Goal: Transaction & Acquisition: Purchase product/service

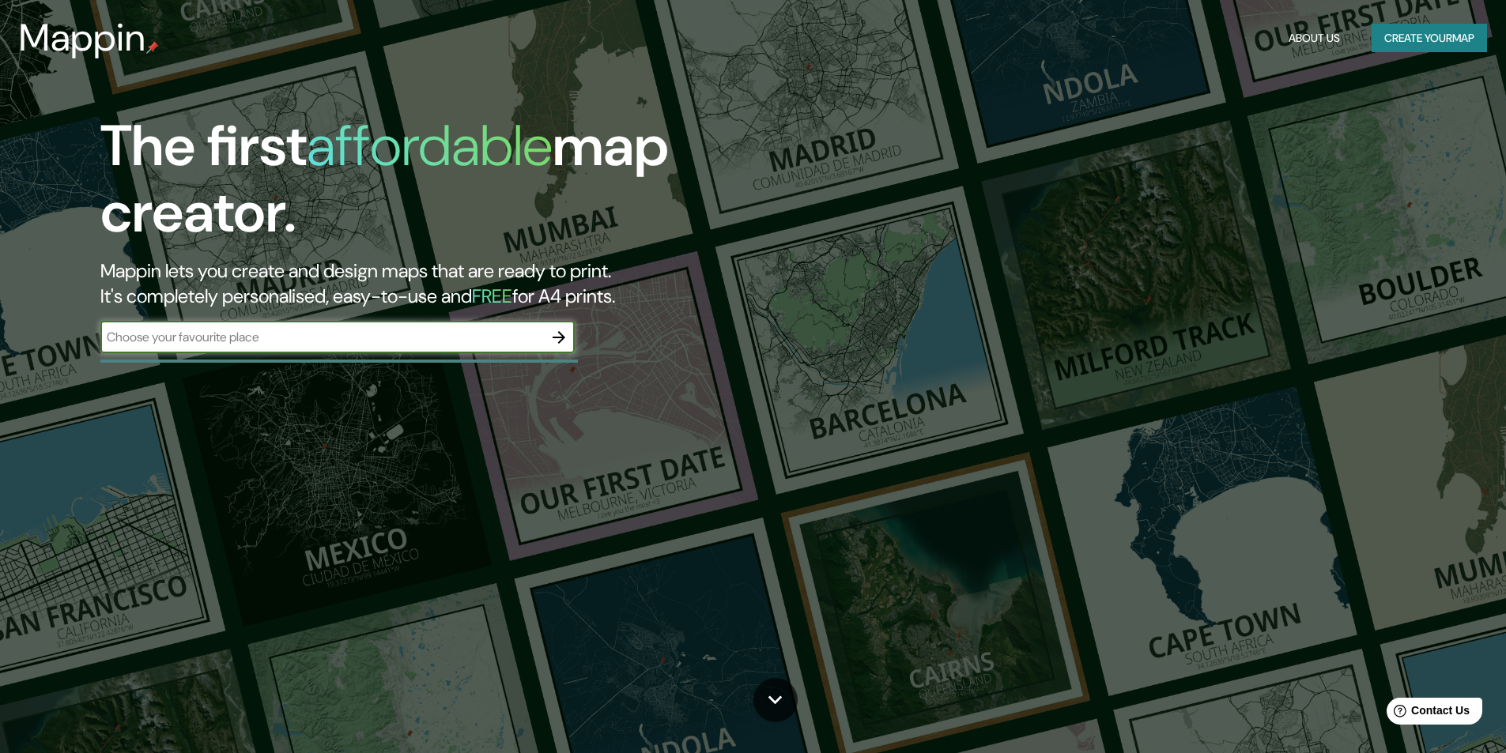
click at [327, 332] on input "text" at bounding box center [321, 337] width 443 height 18
type input "balconsillo peru"
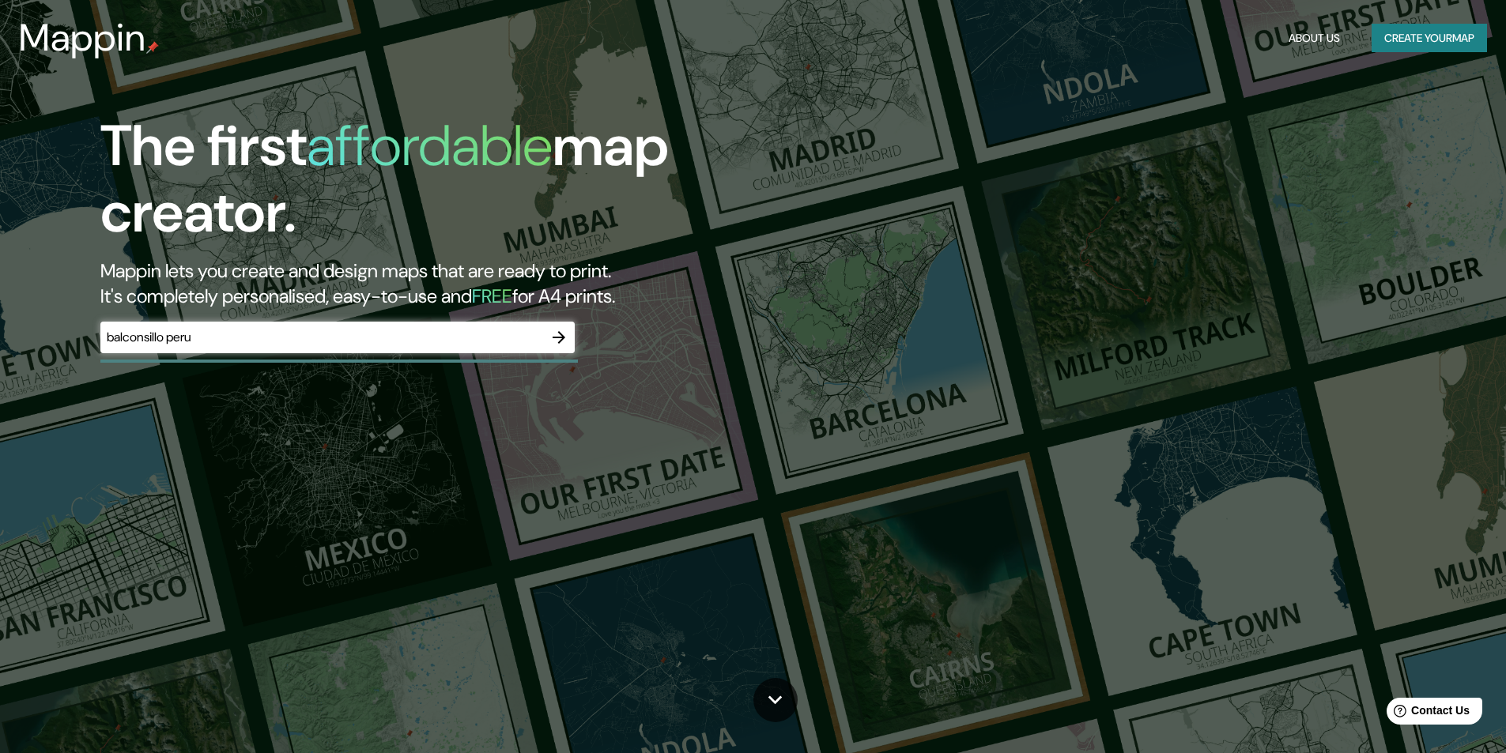
click at [729, 468] on div "The first affordable map creator. Mappin lets you create and design maps that a…" at bounding box center [753, 376] width 1506 height 753
click at [677, 272] on h2 "Mappin lets you create and design maps that are ready to print. It's completely…" at bounding box center [476, 283] width 753 height 51
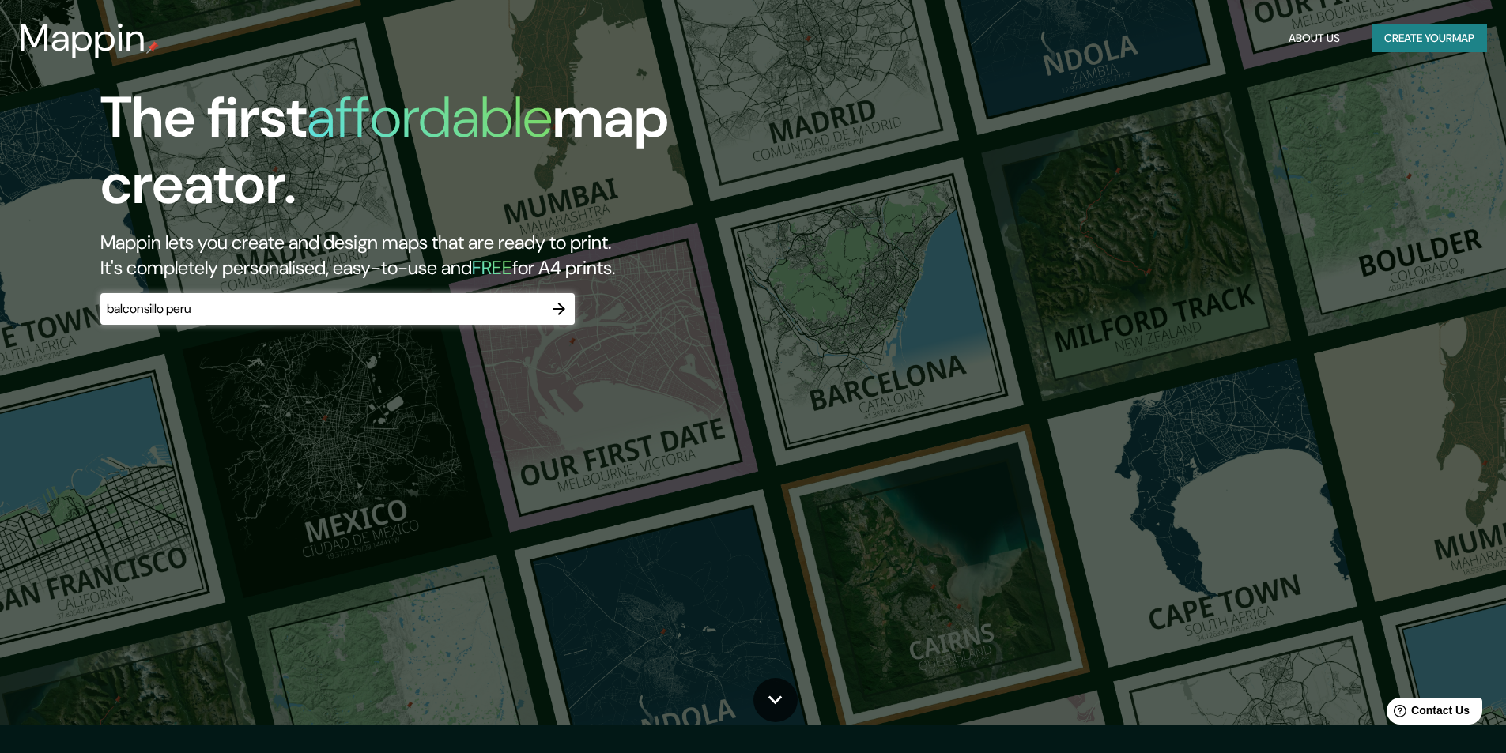
scroll to position [79, 0]
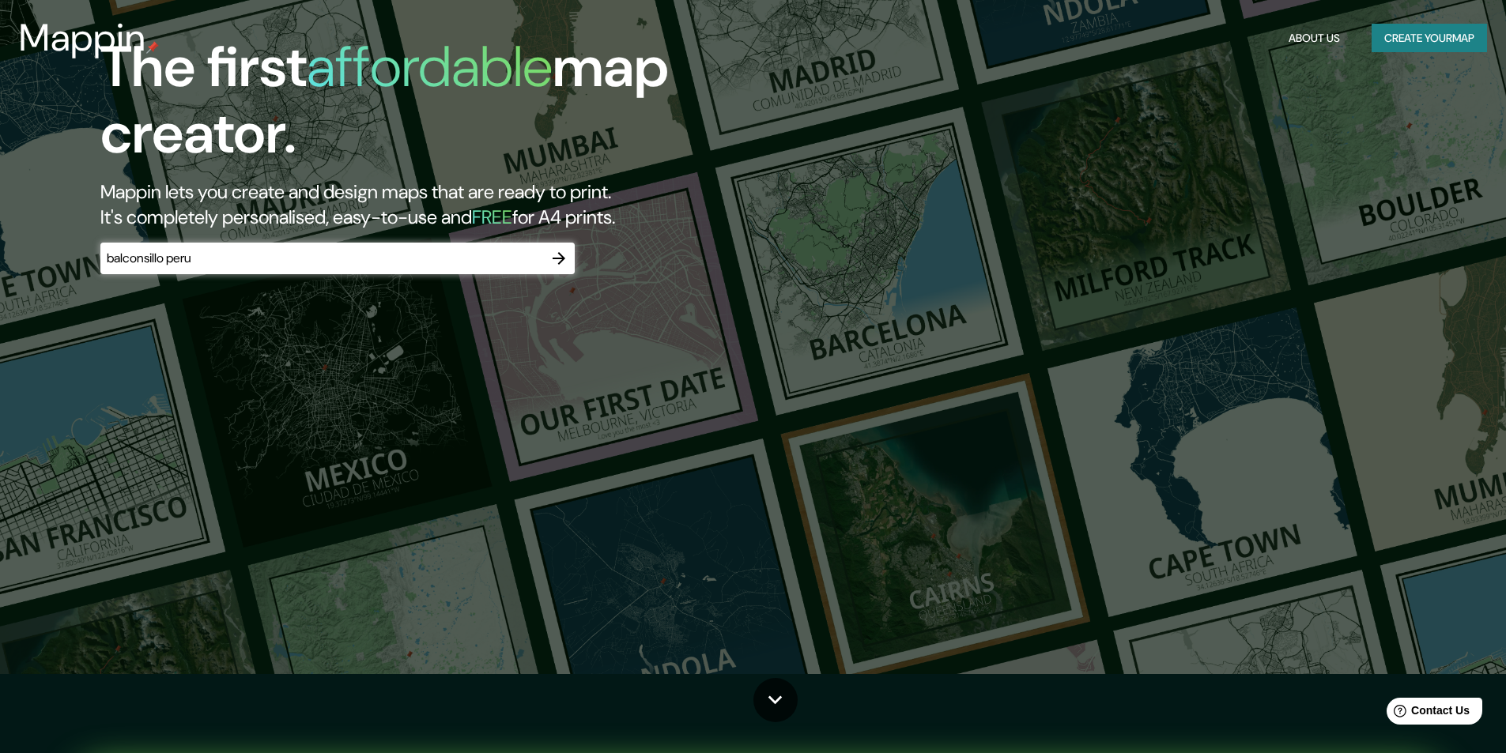
click at [1134, 313] on div "The first affordable map creator. Mappin lets you create and design maps that a…" at bounding box center [753, 297] width 1506 height 753
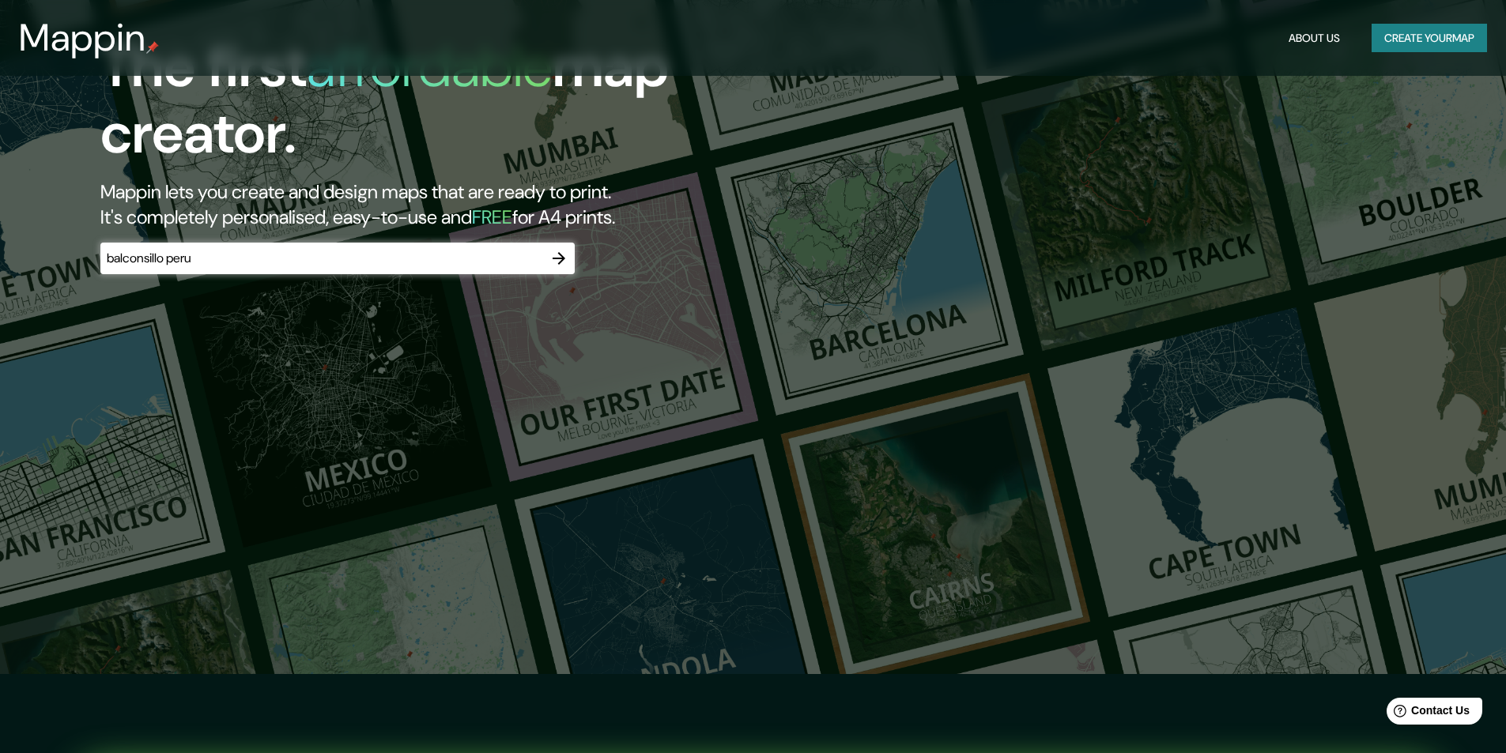
click at [561, 260] on icon "button" at bounding box center [558, 258] width 19 height 19
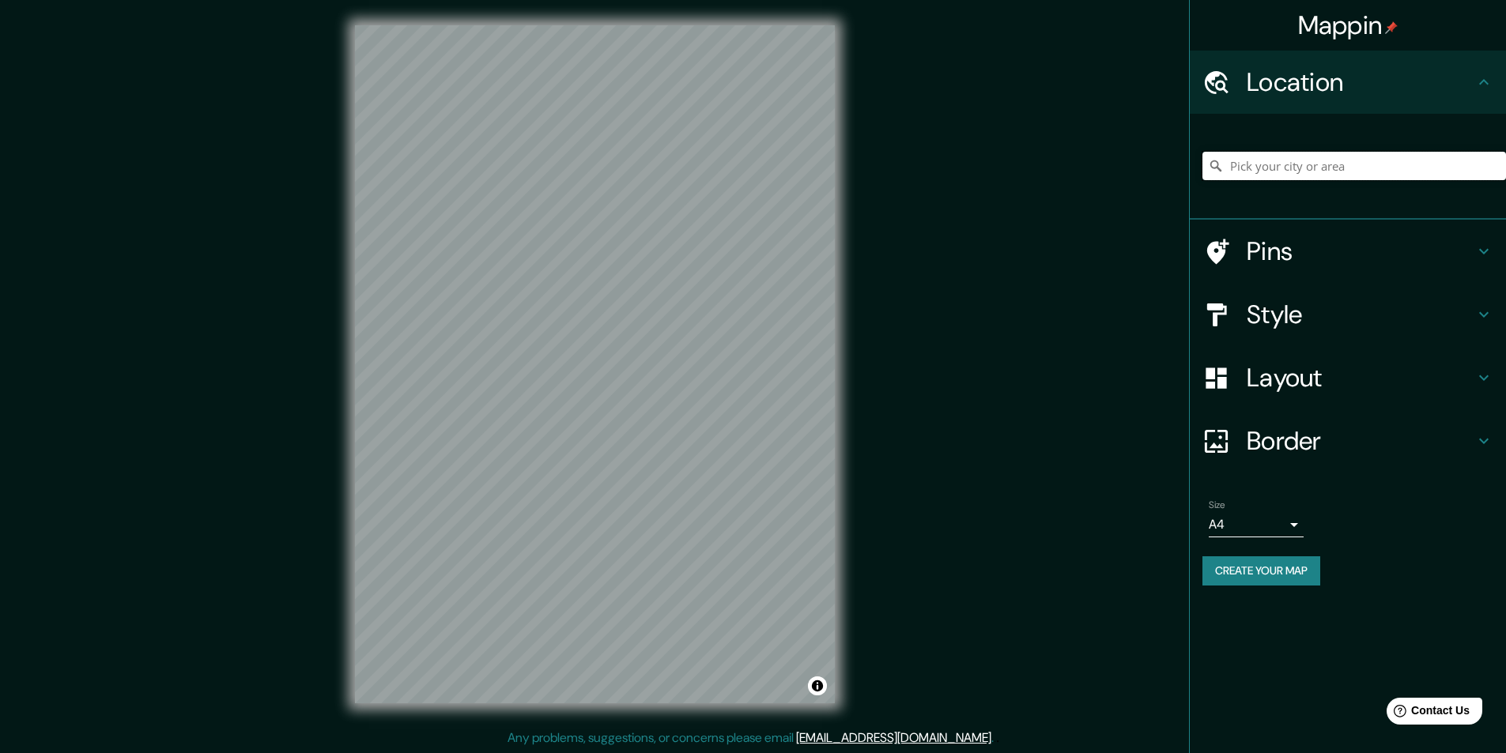
click at [1286, 156] on input "Pick your city or area" at bounding box center [1354, 166] width 304 height 28
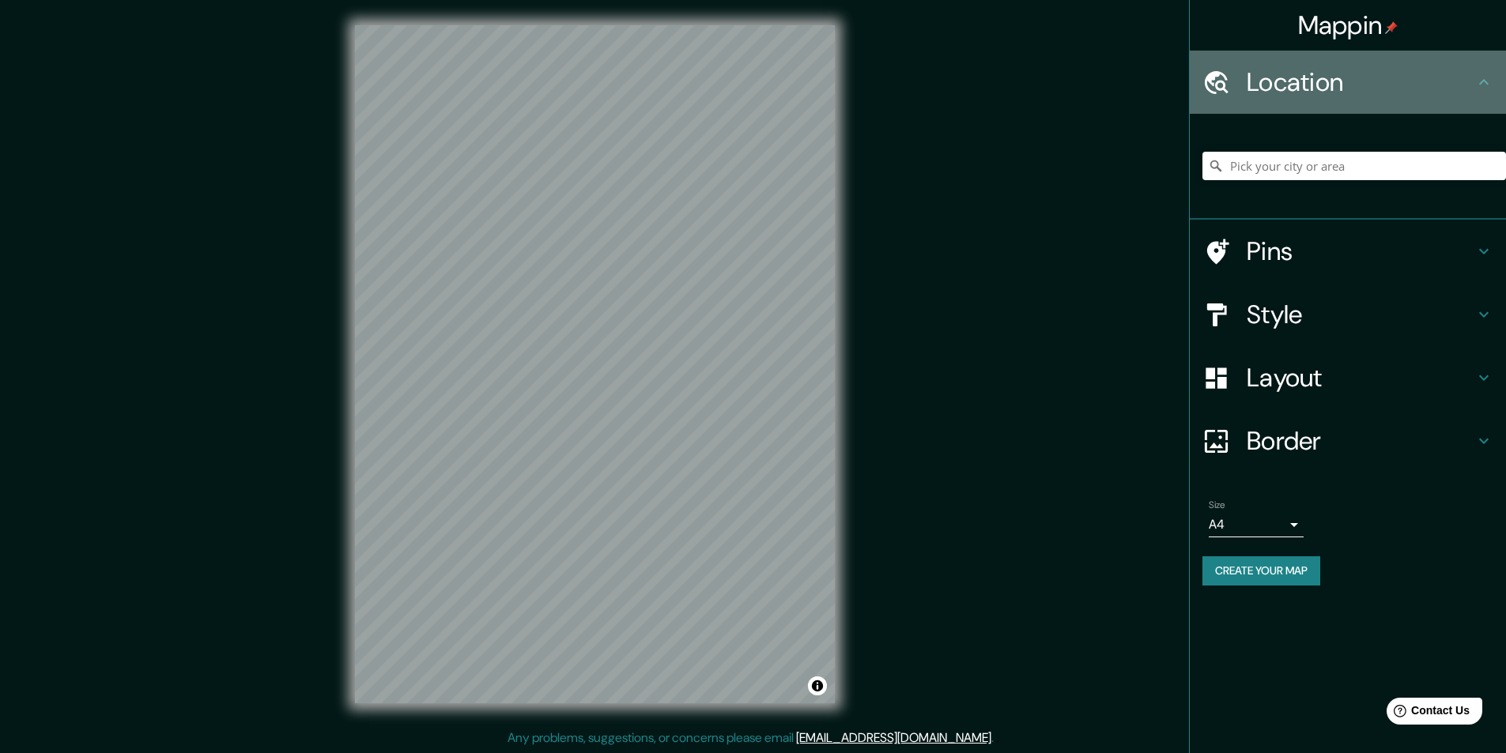
click at [1311, 106] on div "Location" at bounding box center [1348, 82] width 316 height 63
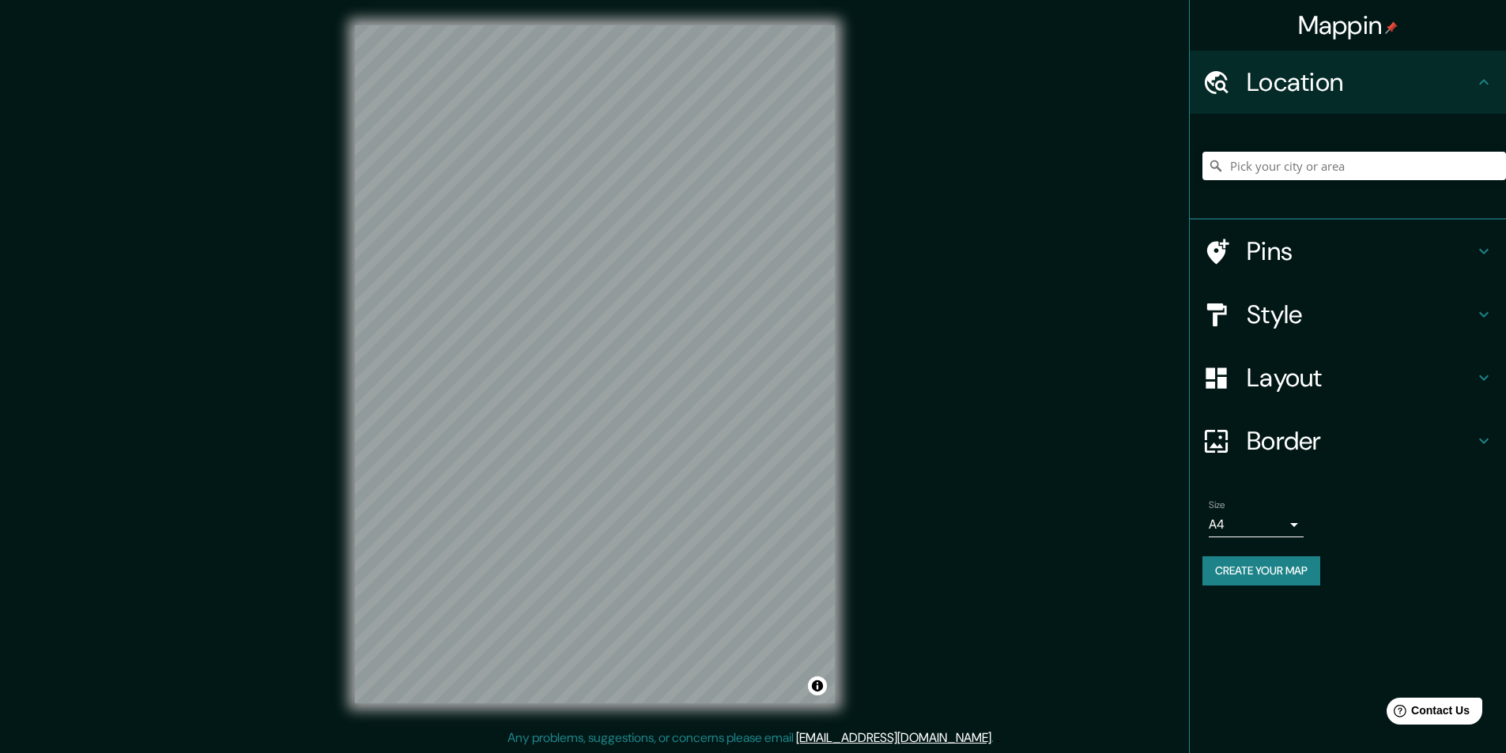
click at [1311, 106] on div "Location" at bounding box center [1348, 82] width 316 height 63
click at [1292, 170] on input "Pick your city or area" at bounding box center [1354, 166] width 304 height 28
drag, startPoint x: 1203, startPoint y: 166, endPoint x: 1218, endPoint y: 166, distance: 15.0
click at [1207, 166] on input "Pick your city or area" at bounding box center [1354, 166] width 304 height 28
click at [1244, 164] on input "Pick your city or area" at bounding box center [1354, 166] width 304 height 28
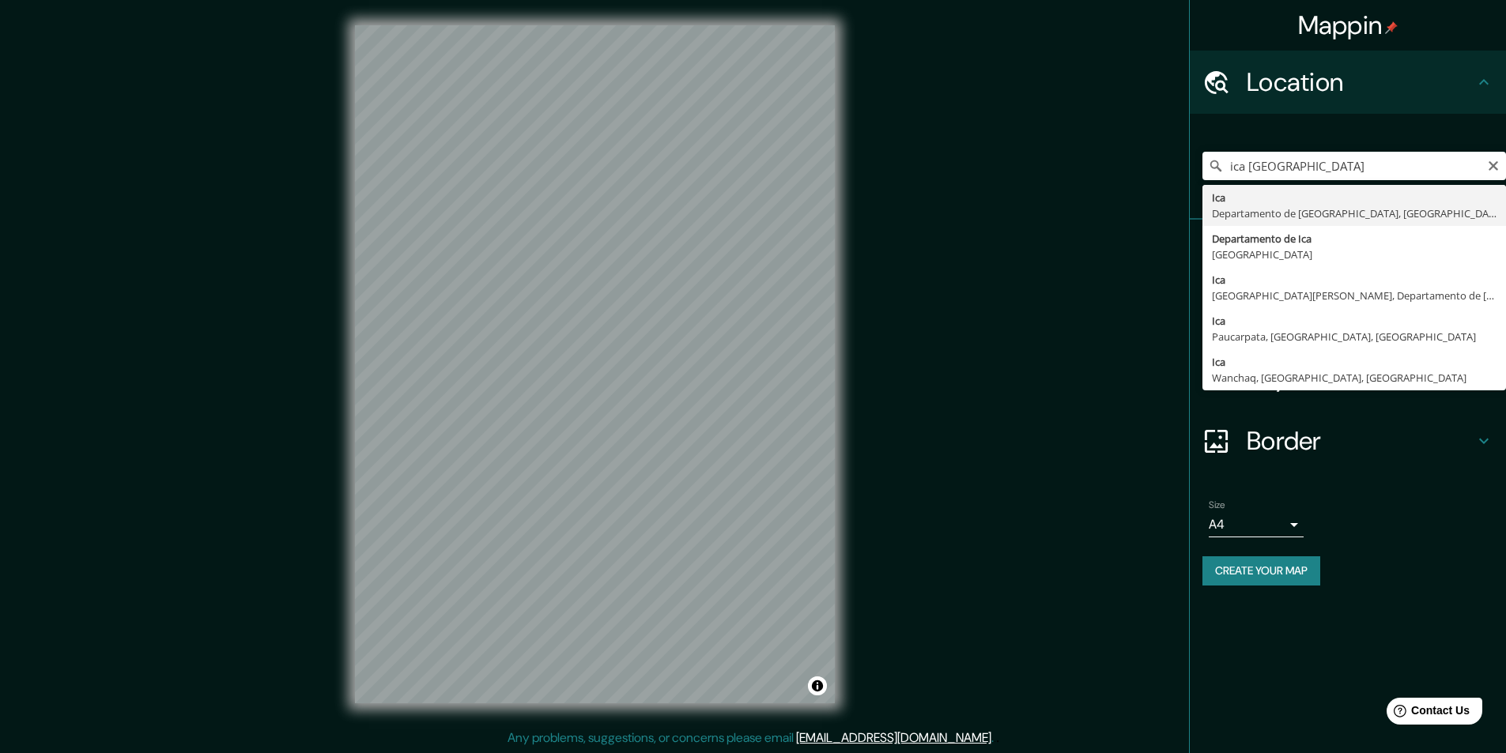
type input "Departamento de [GEOGRAPHIC_DATA], [GEOGRAPHIC_DATA]"
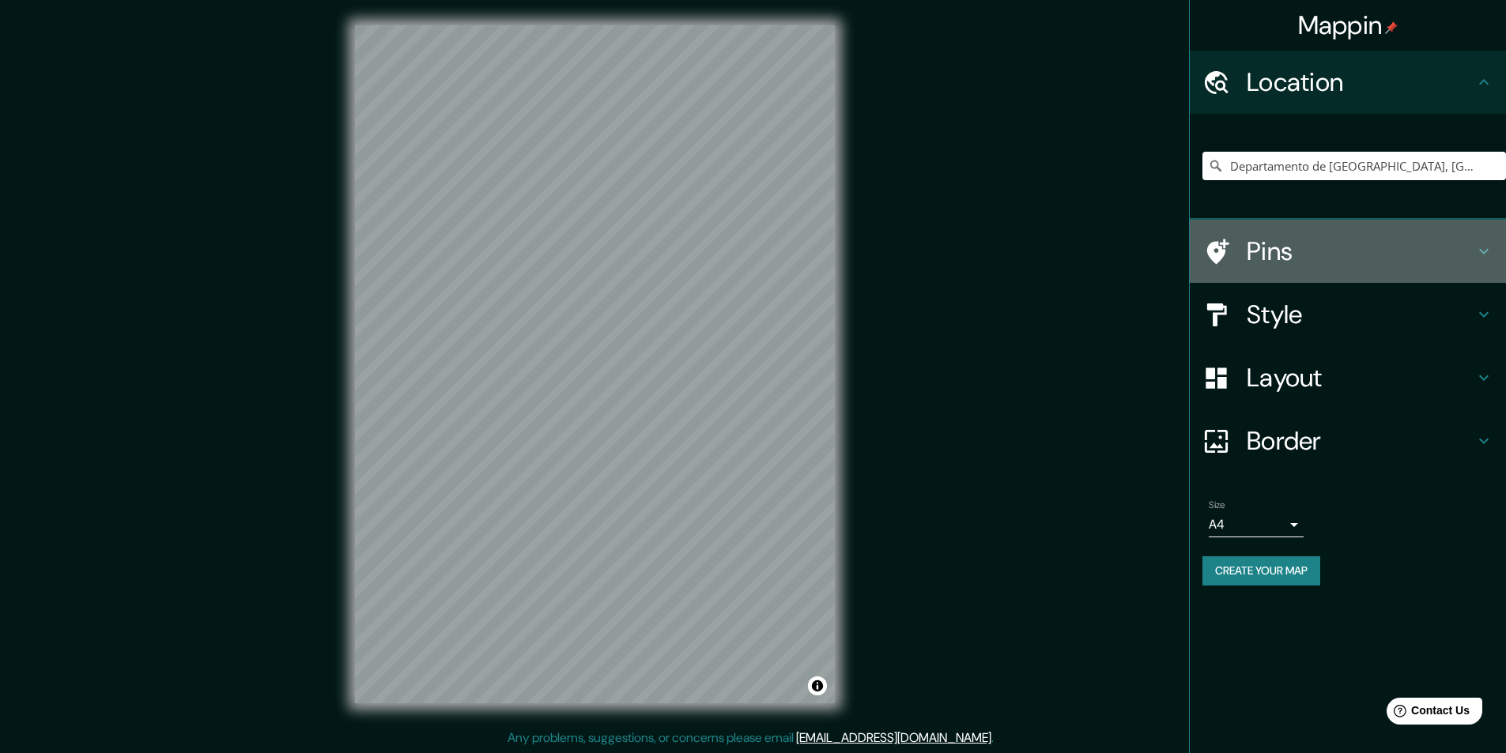
click at [1338, 247] on h4 "Pins" at bounding box center [1360, 252] width 228 height 32
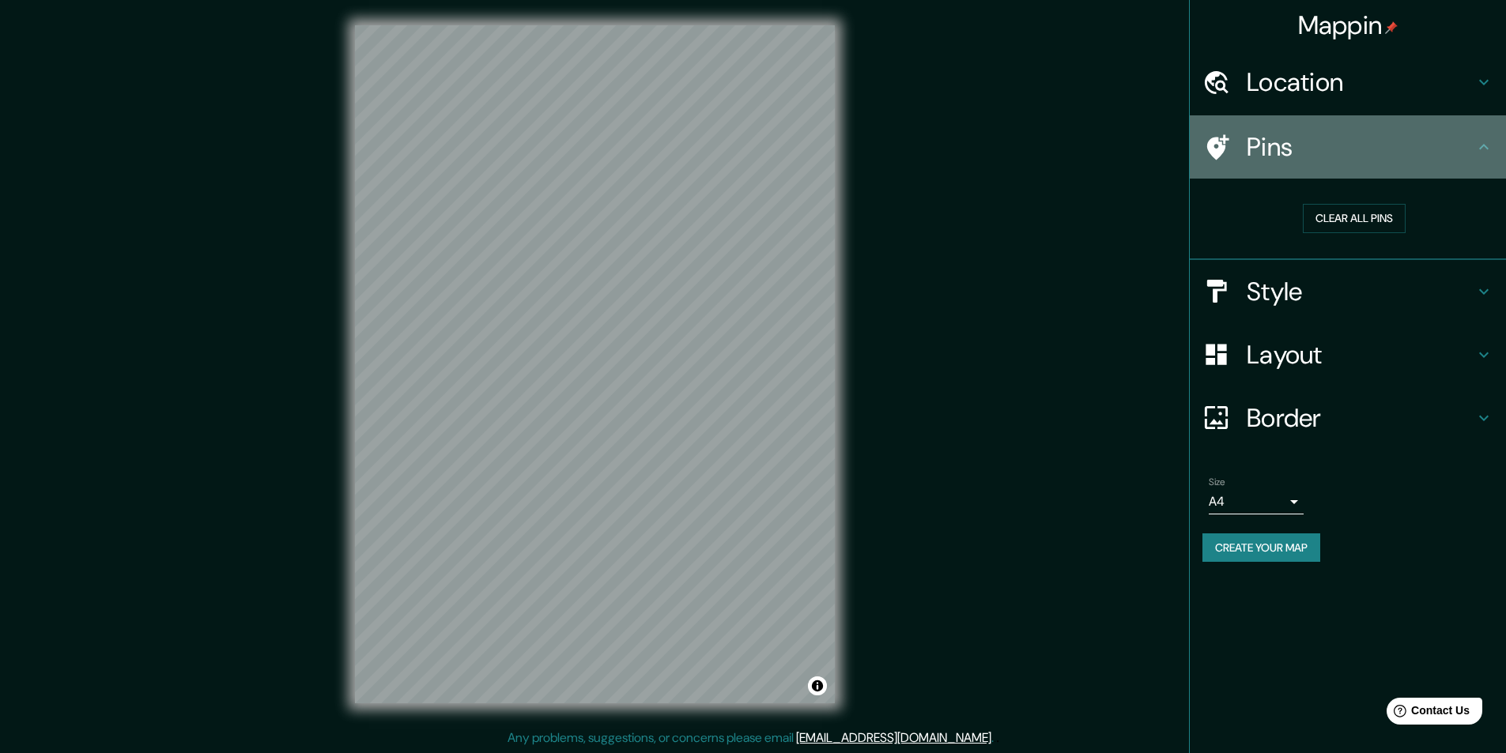
click at [1365, 157] on h4 "Pins" at bounding box center [1360, 147] width 228 height 32
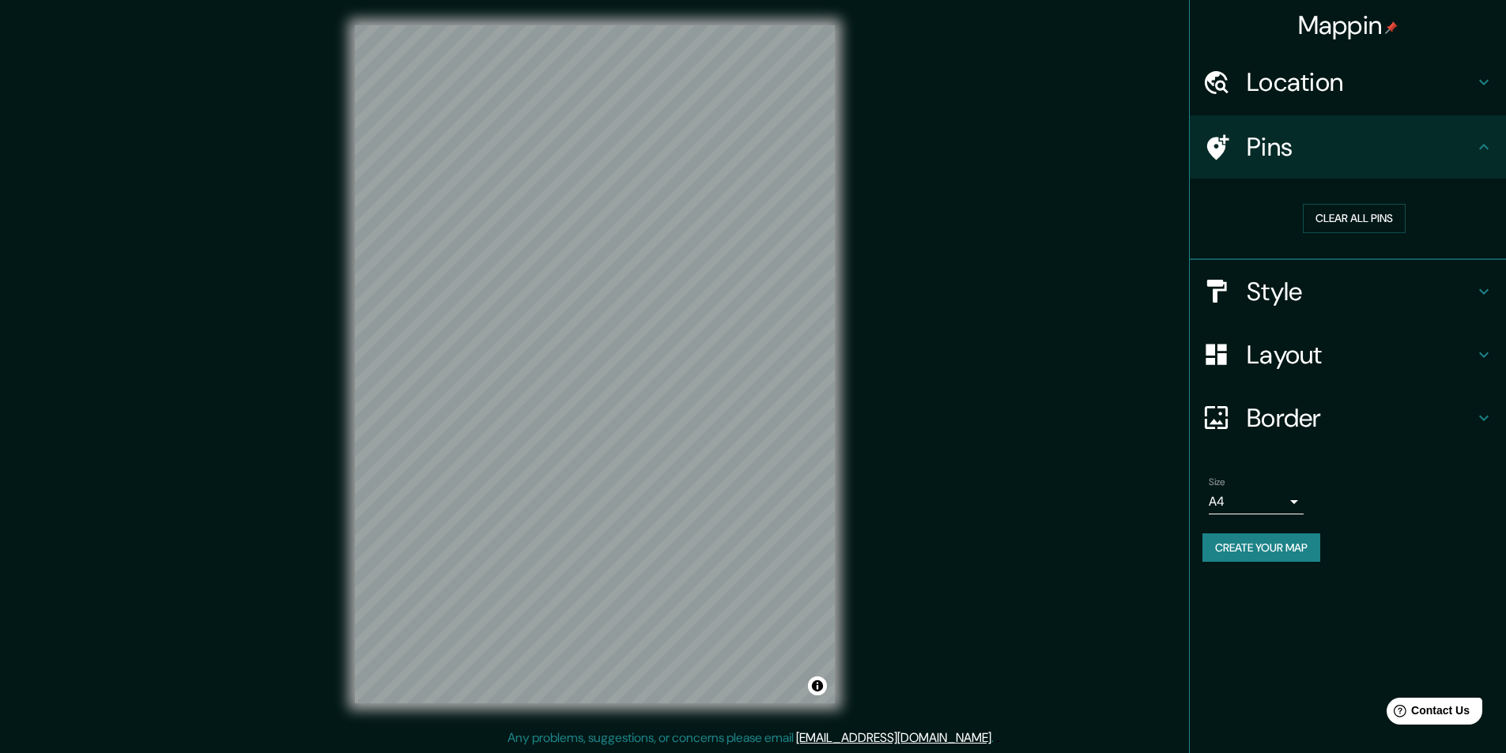
click at [1282, 294] on h4 "Style" at bounding box center [1360, 292] width 228 height 32
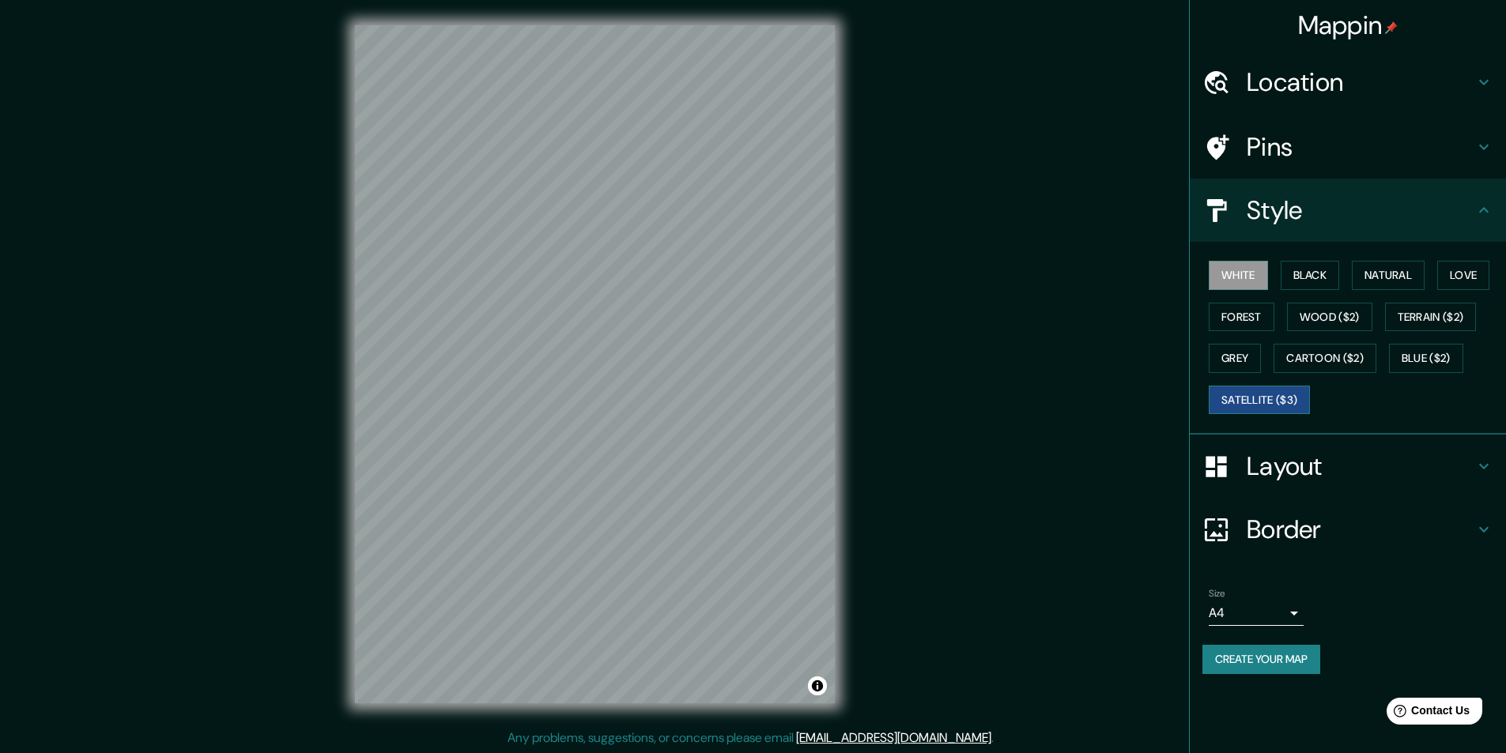
click at [1269, 404] on button "Satellite ($3)" at bounding box center [1259, 400] width 101 height 29
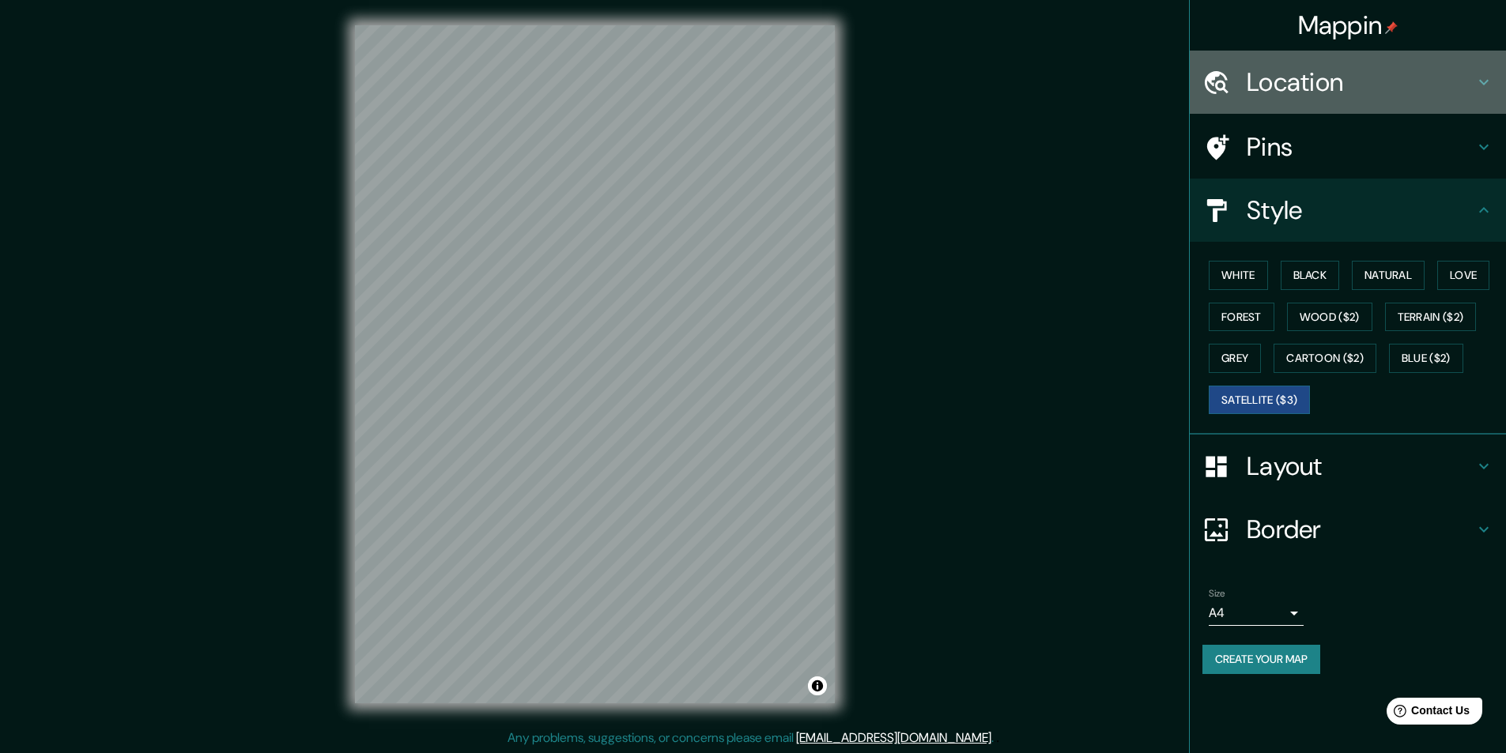
click at [1340, 90] on h4 "Location" at bounding box center [1360, 82] width 228 height 32
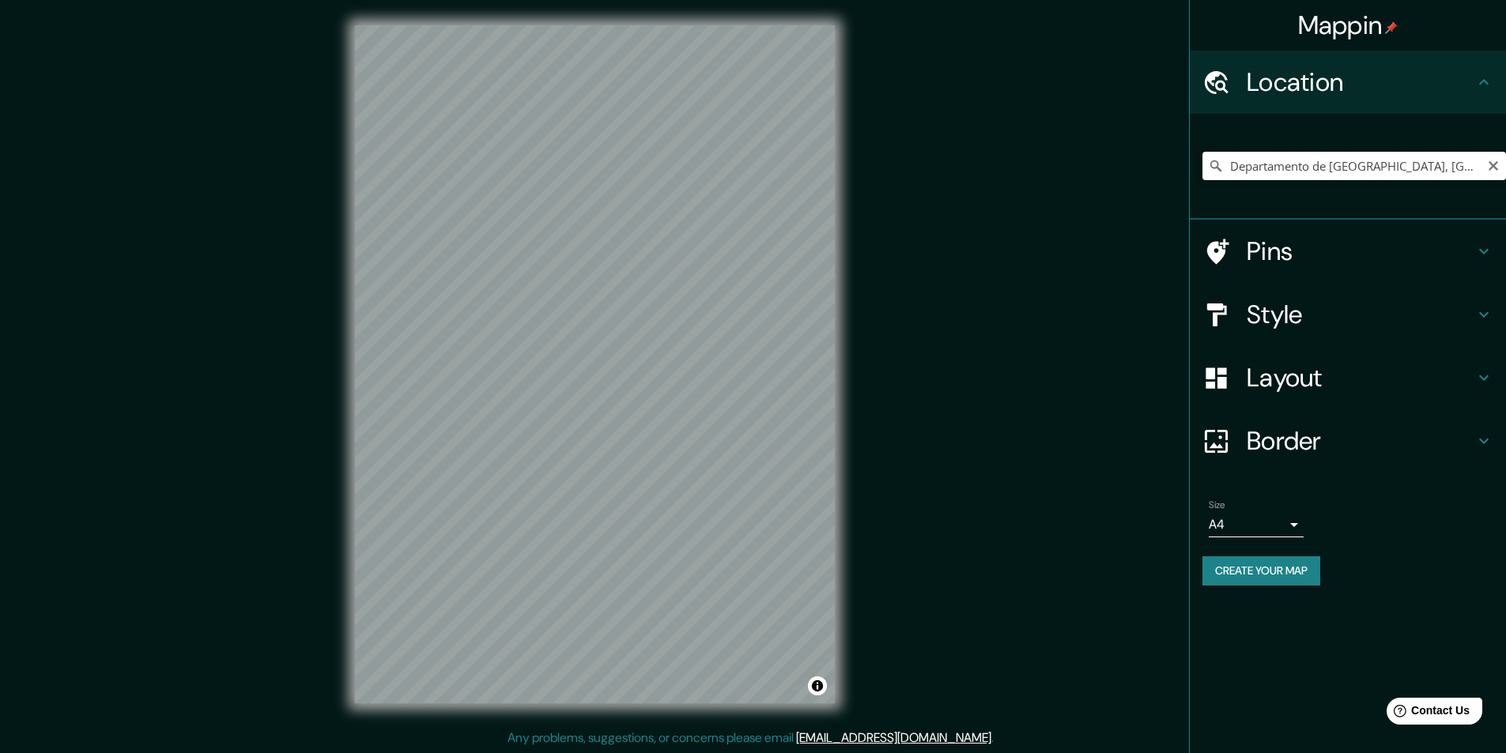
click at [1409, 164] on input "Departamento de [GEOGRAPHIC_DATA], [GEOGRAPHIC_DATA]" at bounding box center [1354, 166] width 304 height 28
click at [1498, 169] on icon "Clear" at bounding box center [1493, 166] width 13 height 13
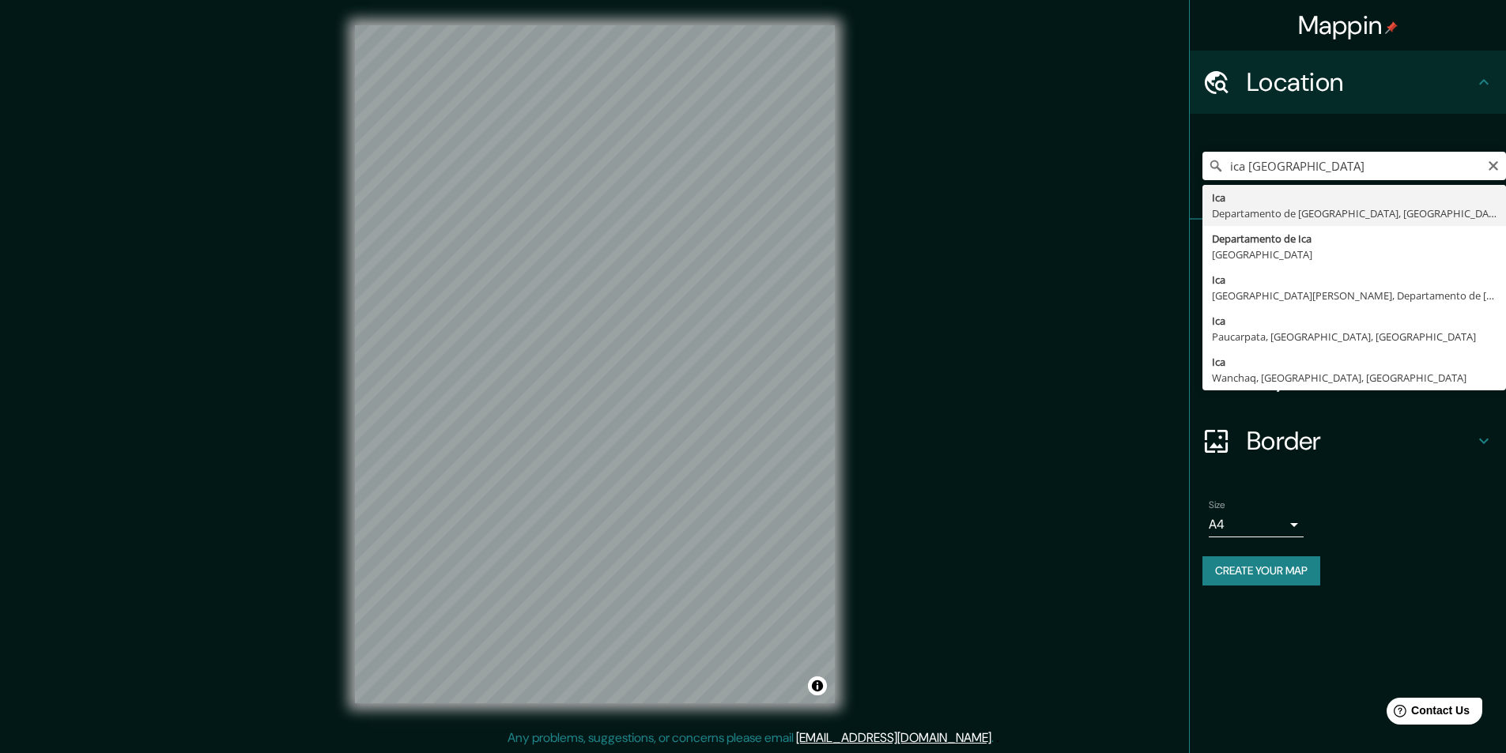
type input "Ica, [GEOGRAPHIC_DATA], [GEOGRAPHIC_DATA]"
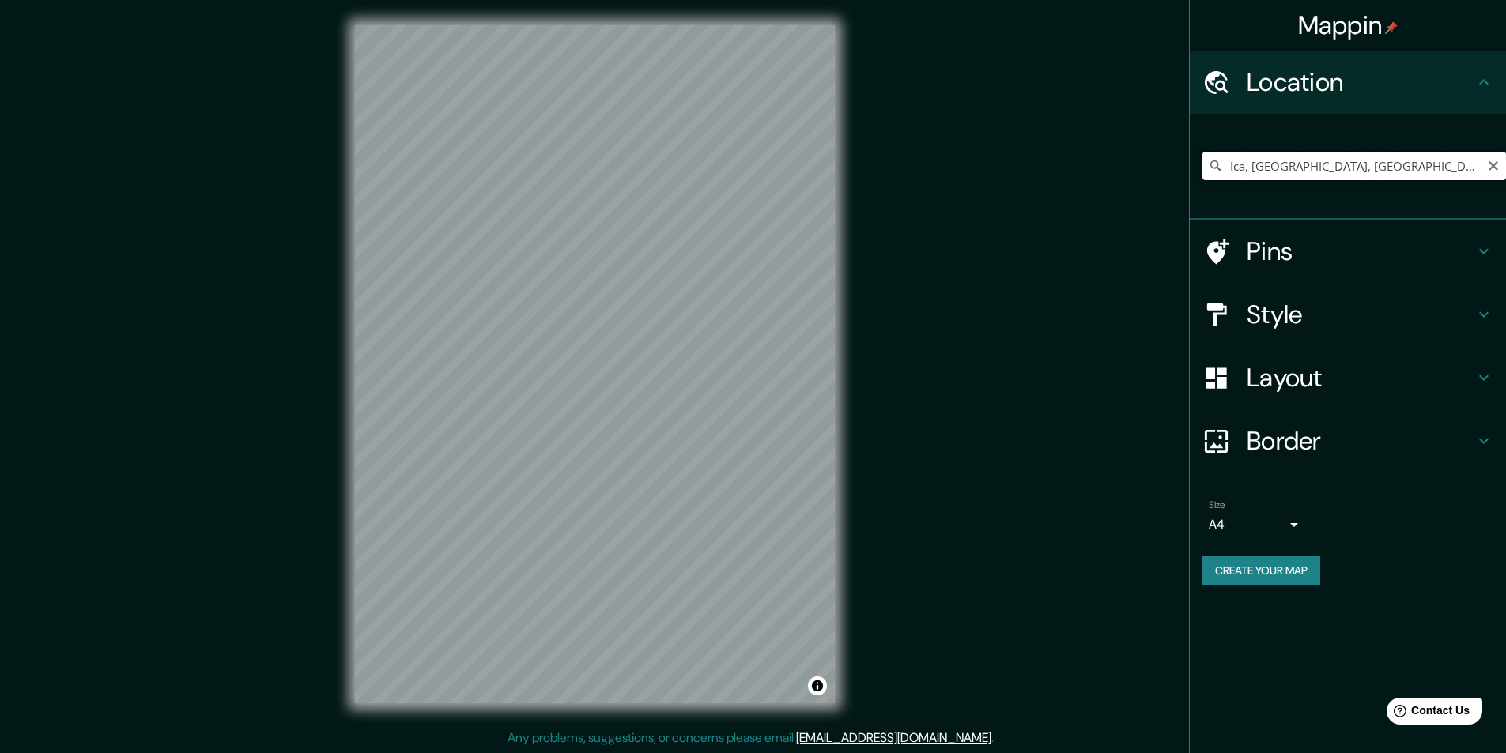
click at [1342, 159] on input "Ica, [GEOGRAPHIC_DATA], [GEOGRAPHIC_DATA]" at bounding box center [1354, 166] width 304 height 28
drag, startPoint x: 1396, startPoint y: 168, endPoint x: 1199, endPoint y: 168, distance: 196.8
click at [1199, 168] on div "Ica, [GEOGRAPHIC_DATA], [GEOGRAPHIC_DATA]" at bounding box center [1348, 167] width 316 height 106
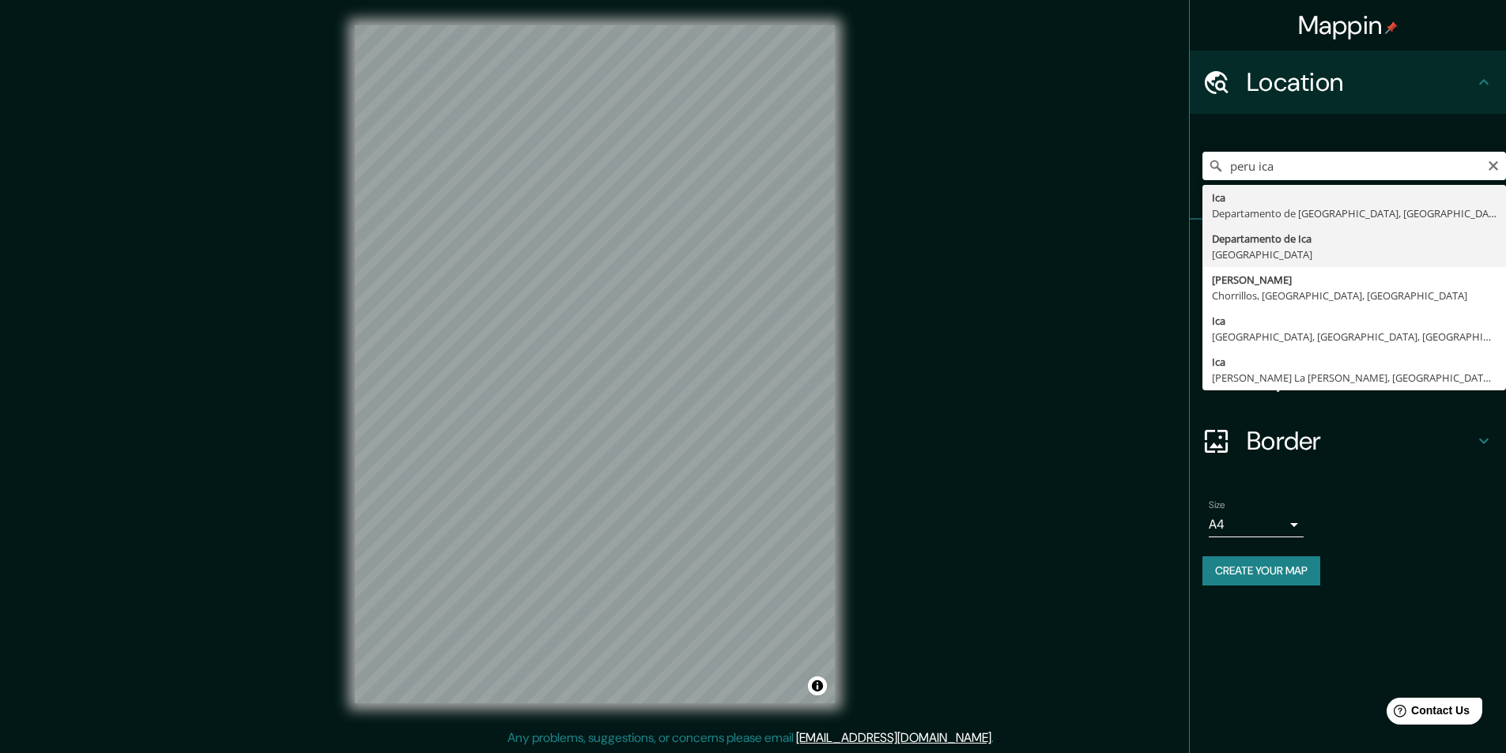
type input "Departamento de [GEOGRAPHIC_DATA], [GEOGRAPHIC_DATA]"
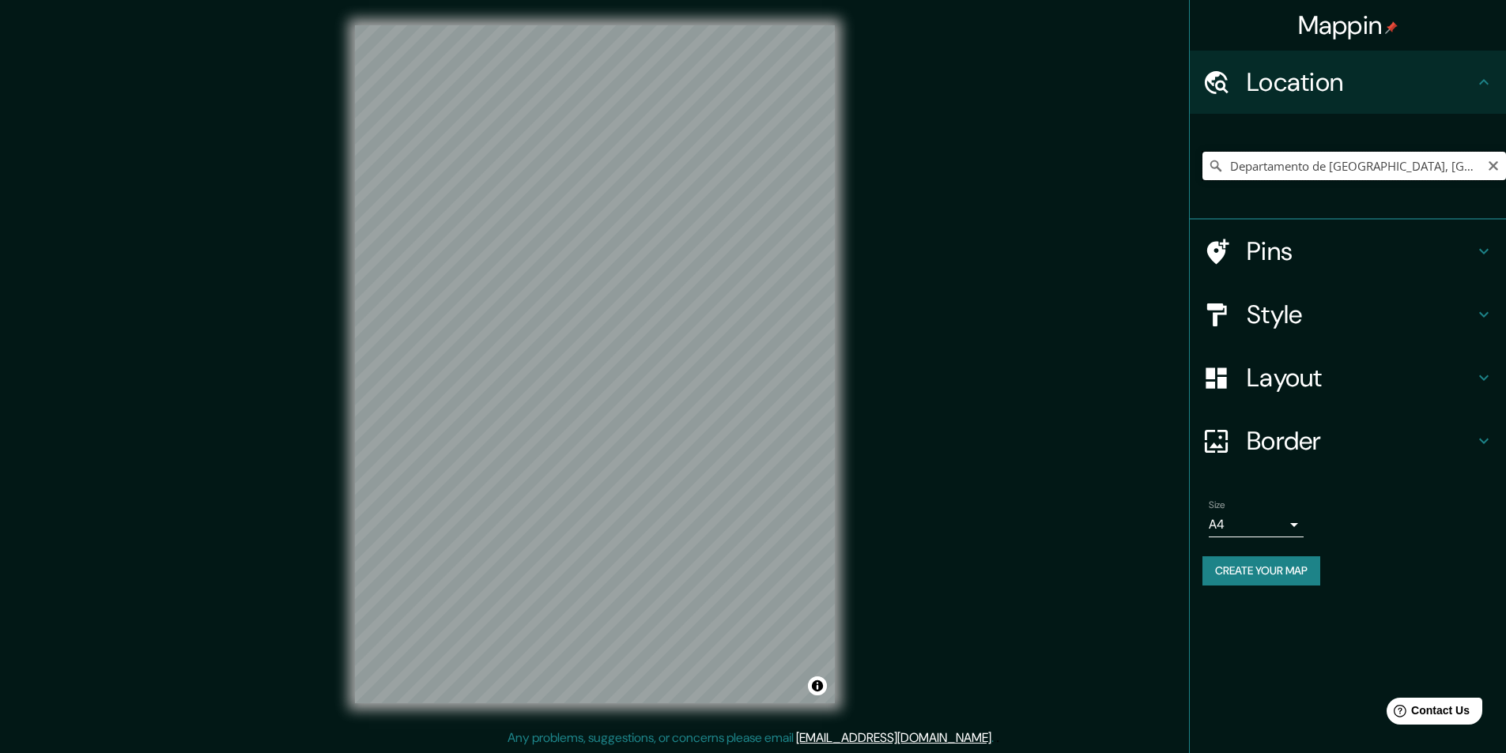
drag, startPoint x: 1439, startPoint y: 160, endPoint x: 1226, endPoint y: 174, distance: 213.1
click at [1226, 174] on input "Departamento de [GEOGRAPHIC_DATA], [GEOGRAPHIC_DATA]" at bounding box center [1354, 166] width 304 height 28
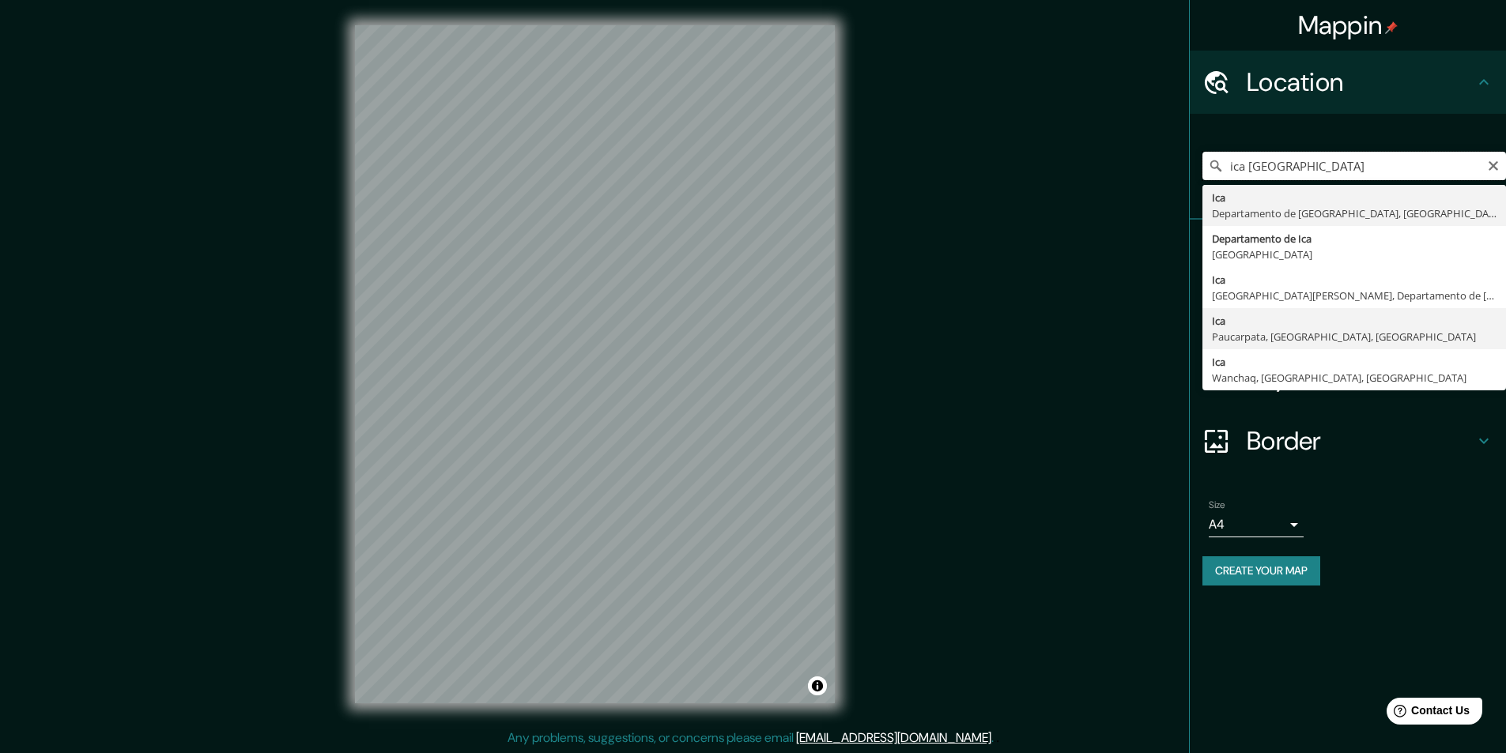
scroll to position [1, 0]
type input "Ica, [GEOGRAPHIC_DATA], [GEOGRAPHIC_DATA]"
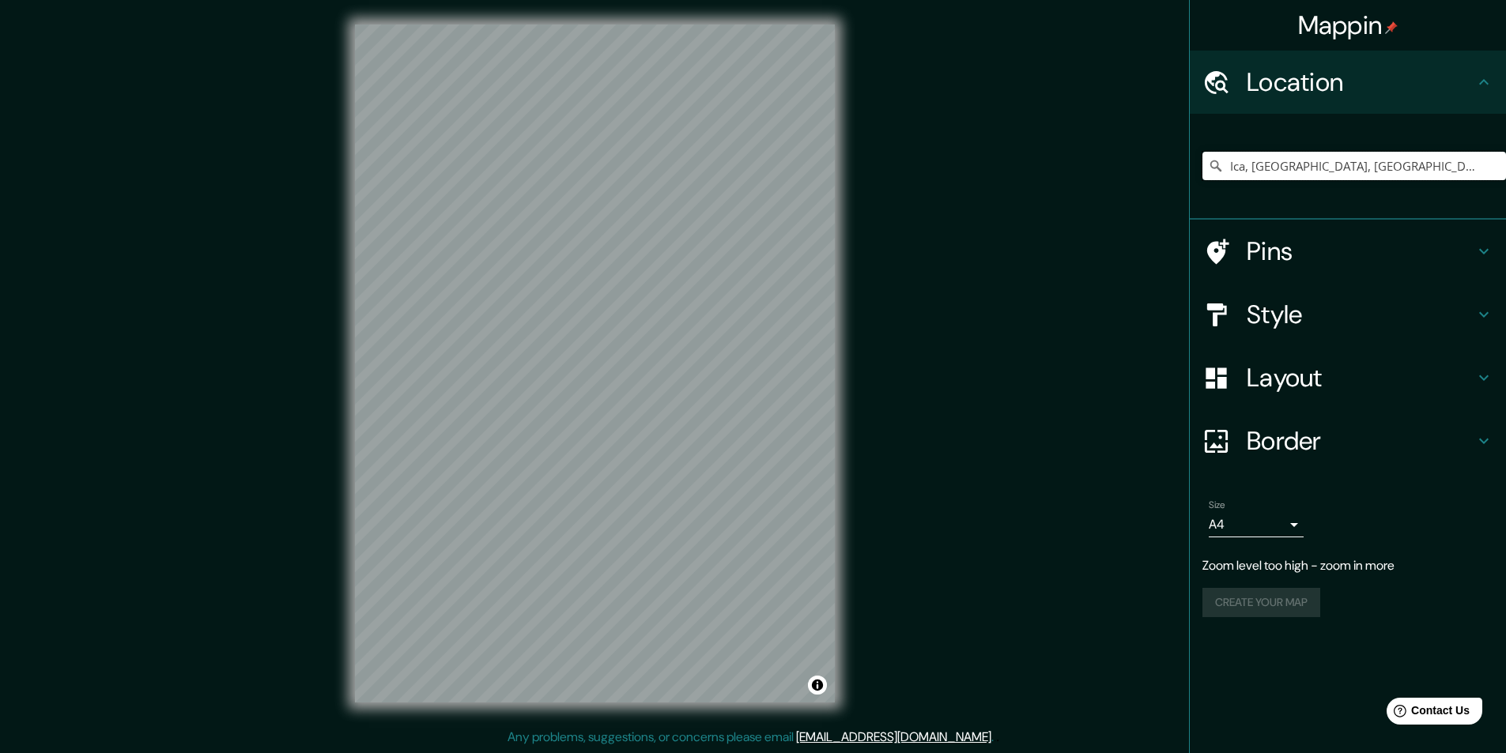
drag, startPoint x: 1433, startPoint y: 162, endPoint x: 1220, endPoint y: 149, distance: 213.0
click at [1220, 149] on div "Ica, [GEOGRAPHIC_DATA], [GEOGRAPHIC_DATA]" at bounding box center [1354, 165] width 304 height 79
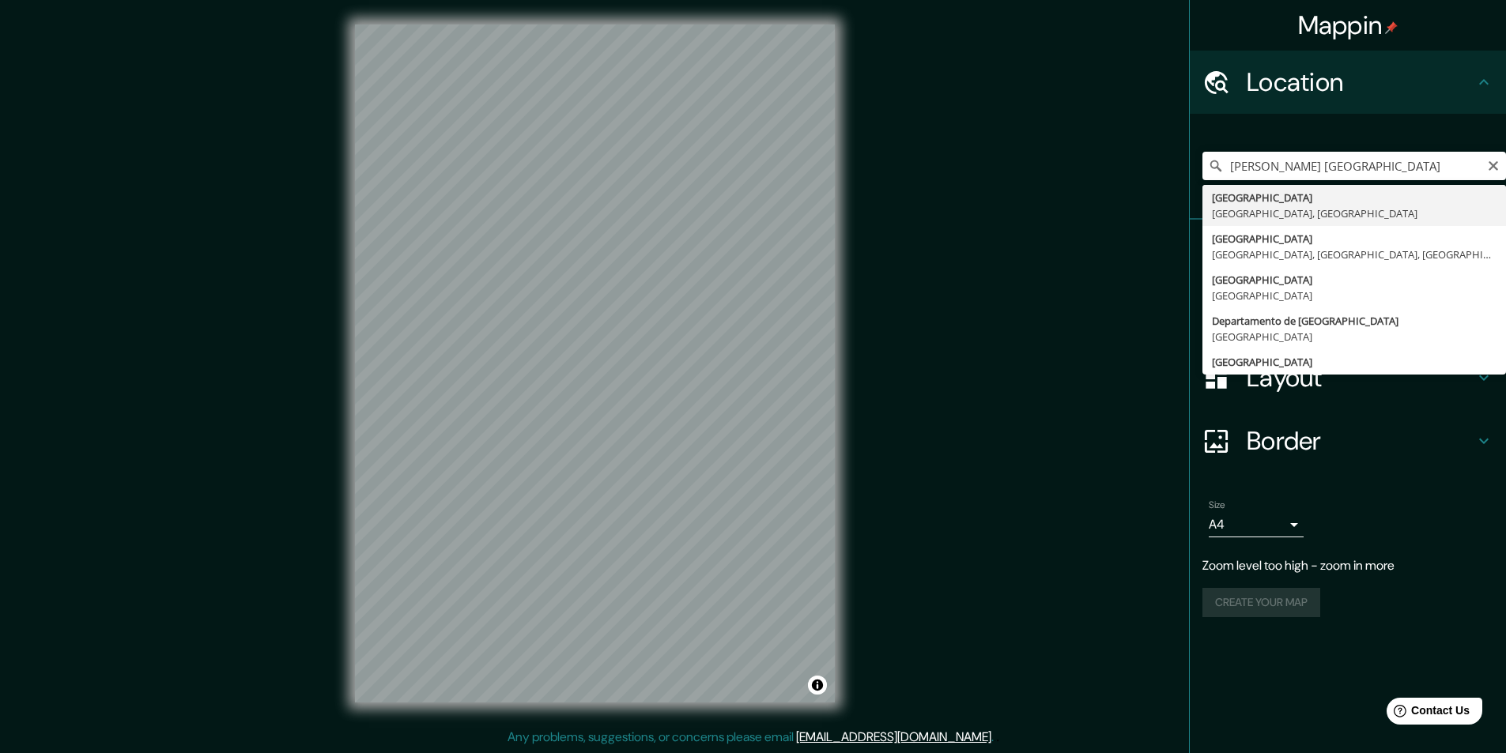
type input "[GEOGRAPHIC_DATA], [GEOGRAPHIC_DATA], [GEOGRAPHIC_DATA]"
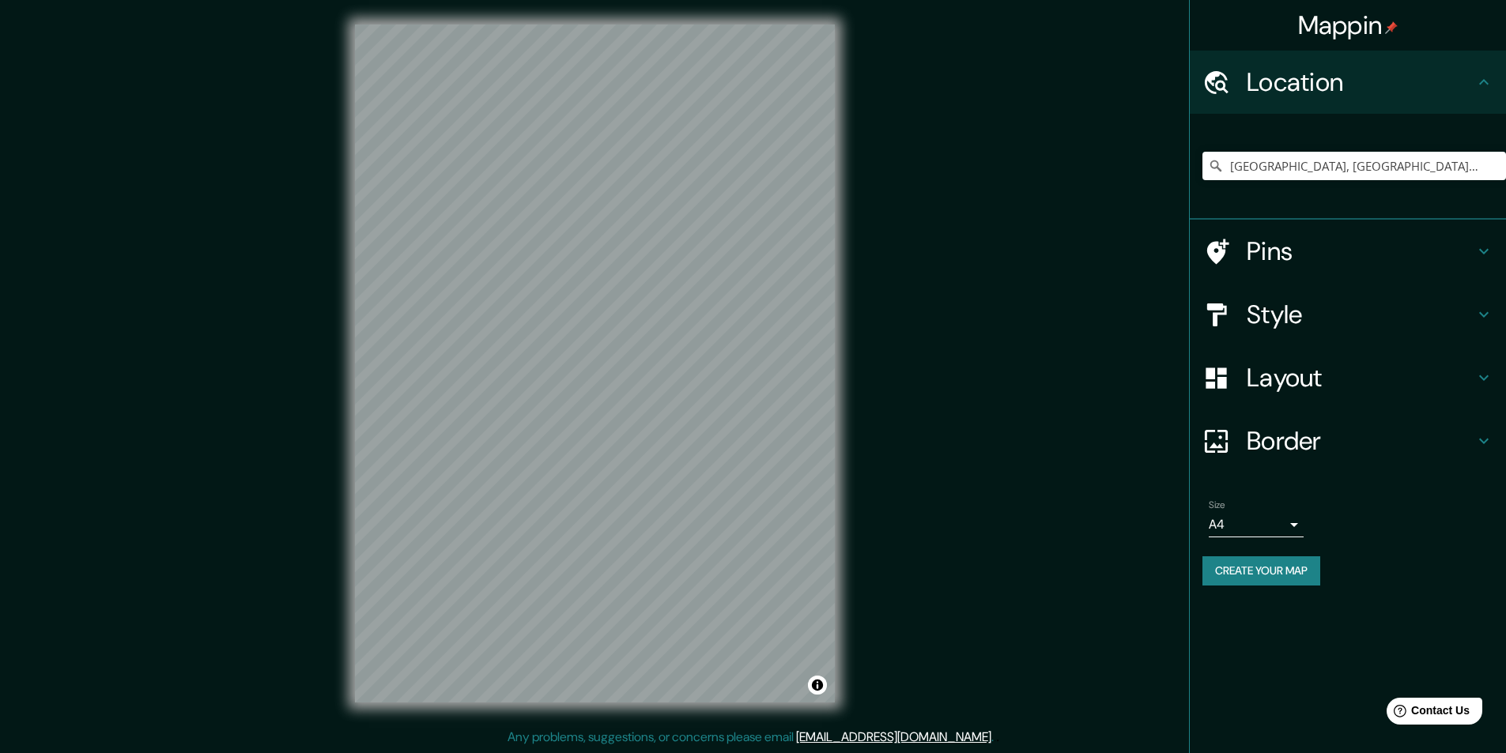
click at [998, 582] on div "Mappin Location [GEOGRAPHIC_DATA], [GEOGRAPHIC_DATA], [GEOGRAPHIC_DATA] Pins St…" at bounding box center [753, 376] width 1506 height 754
click at [995, 588] on div "Mappin Location [GEOGRAPHIC_DATA], [GEOGRAPHIC_DATA], [GEOGRAPHIC_DATA] Pins St…" at bounding box center [753, 376] width 1506 height 754
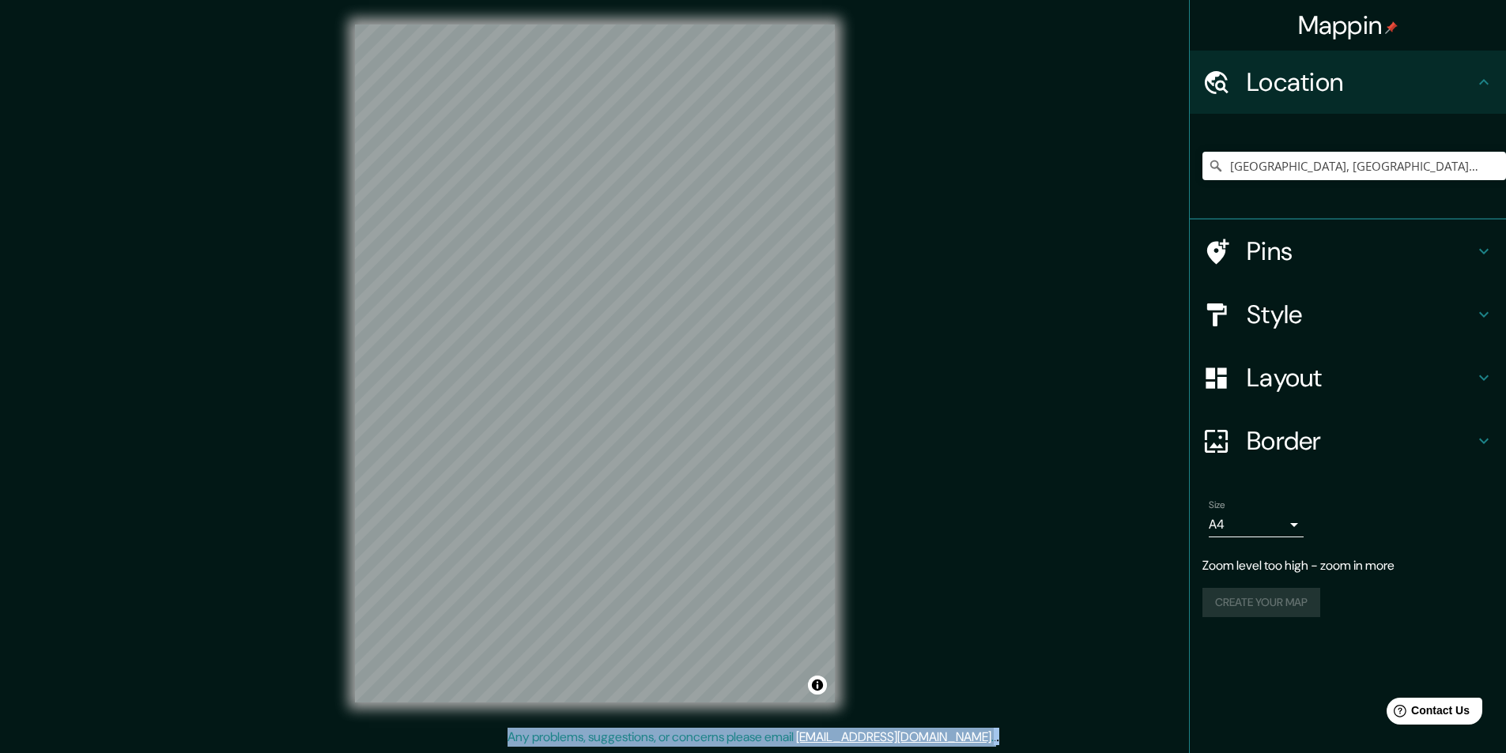
click at [995, 592] on div "Mappin Location [GEOGRAPHIC_DATA], [GEOGRAPHIC_DATA], [GEOGRAPHIC_DATA] Pins St…" at bounding box center [753, 376] width 1506 height 754
click at [997, 594] on div "Mappin Location [GEOGRAPHIC_DATA], [GEOGRAPHIC_DATA], [GEOGRAPHIC_DATA] Pins St…" at bounding box center [753, 376] width 1506 height 754
click at [997, 575] on div "Mappin Location [GEOGRAPHIC_DATA], [GEOGRAPHIC_DATA], [GEOGRAPHIC_DATA] Pins St…" at bounding box center [753, 376] width 1506 height 754
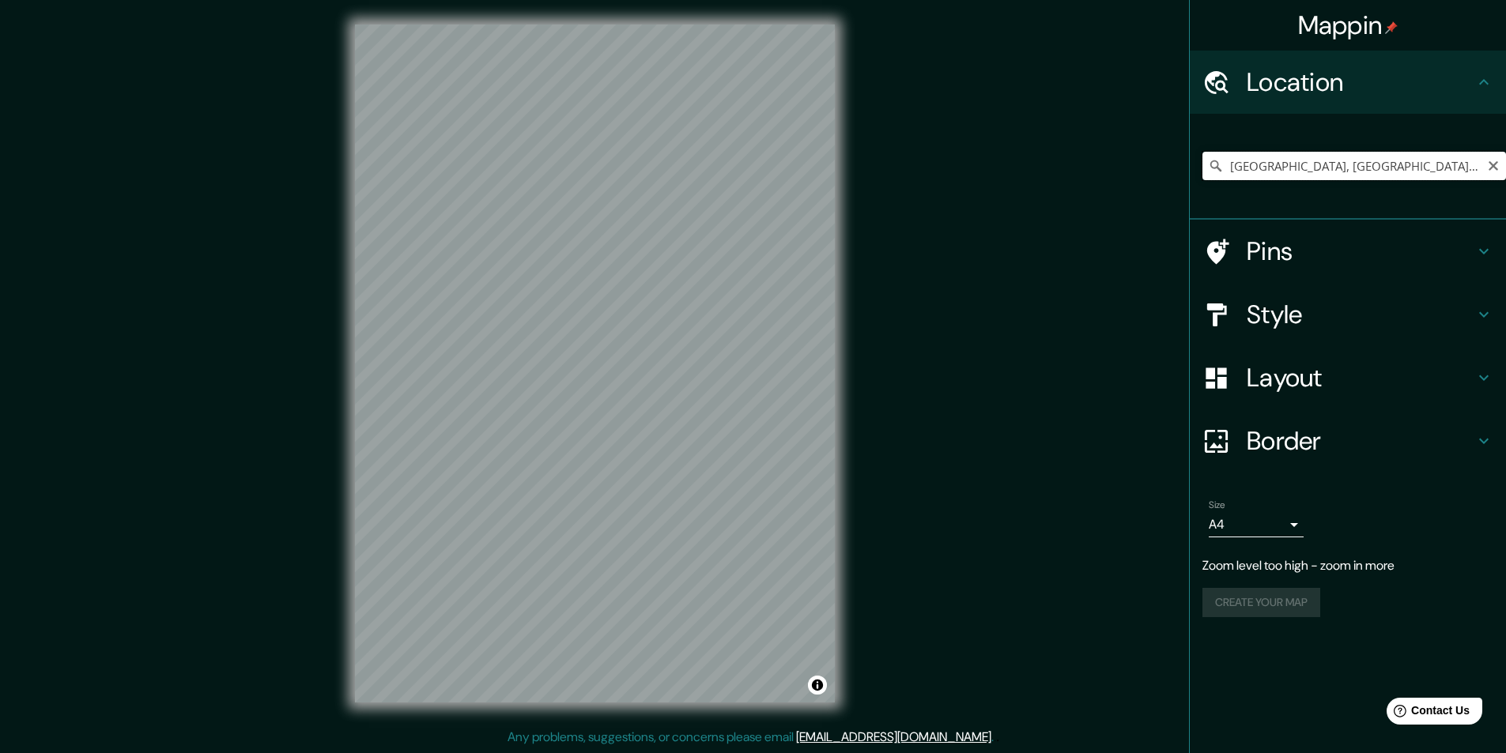
drag, startPoint x: 1379, startPoint y: 159, endPoint x: 1217, endPoint y: 170, distance: 162.4
click at [1217, 170] on div "[GEOGRAPHIC_DATA], [GEOGRAPHIC_DATA], [GEOGRAPHIC_DATA]" at bounding box center [1354, 166] width 304 height 28
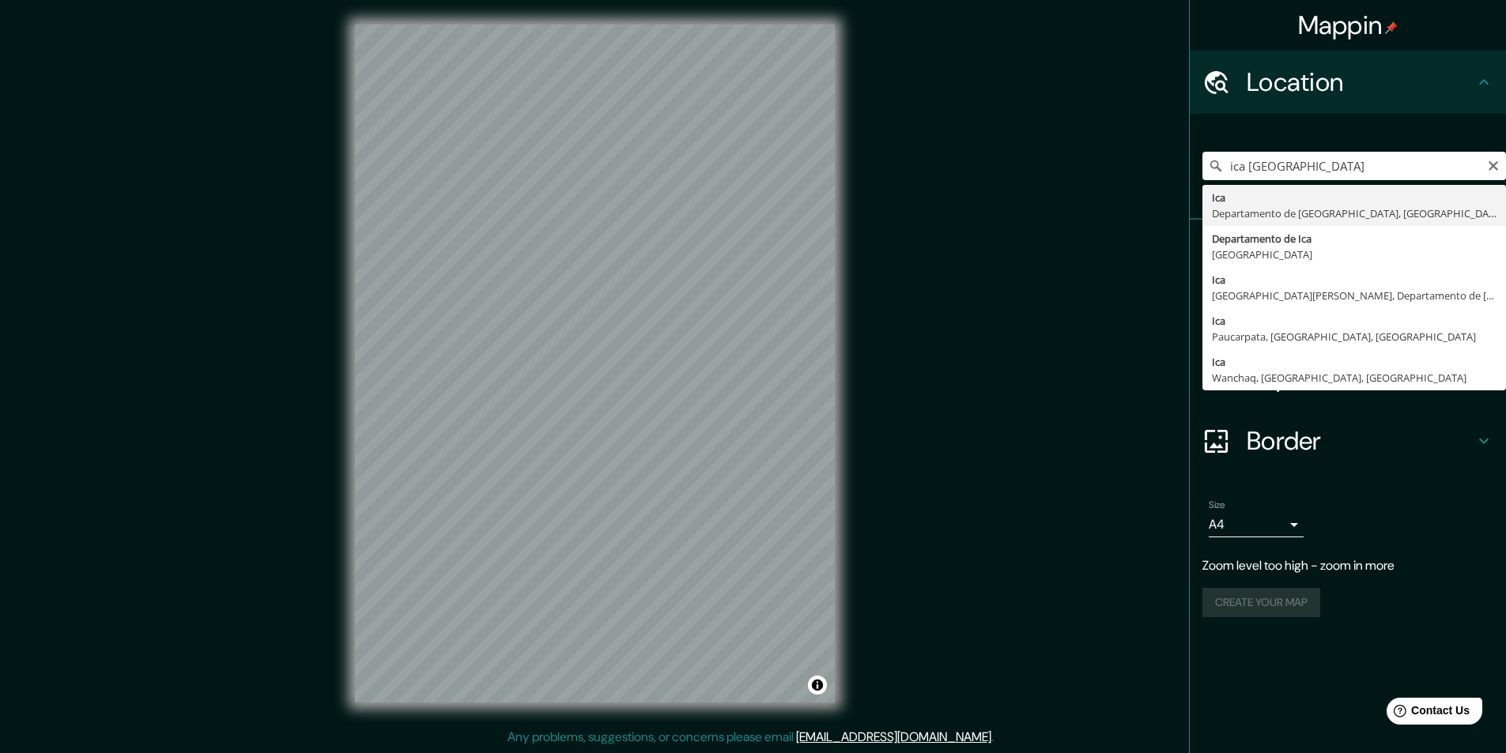
type input "Ica, [GEOGRAPHIC_DATA], [GEOGRAPHIC_DATA]"
